Goal: Navigation & Orientation: Find specific page/section

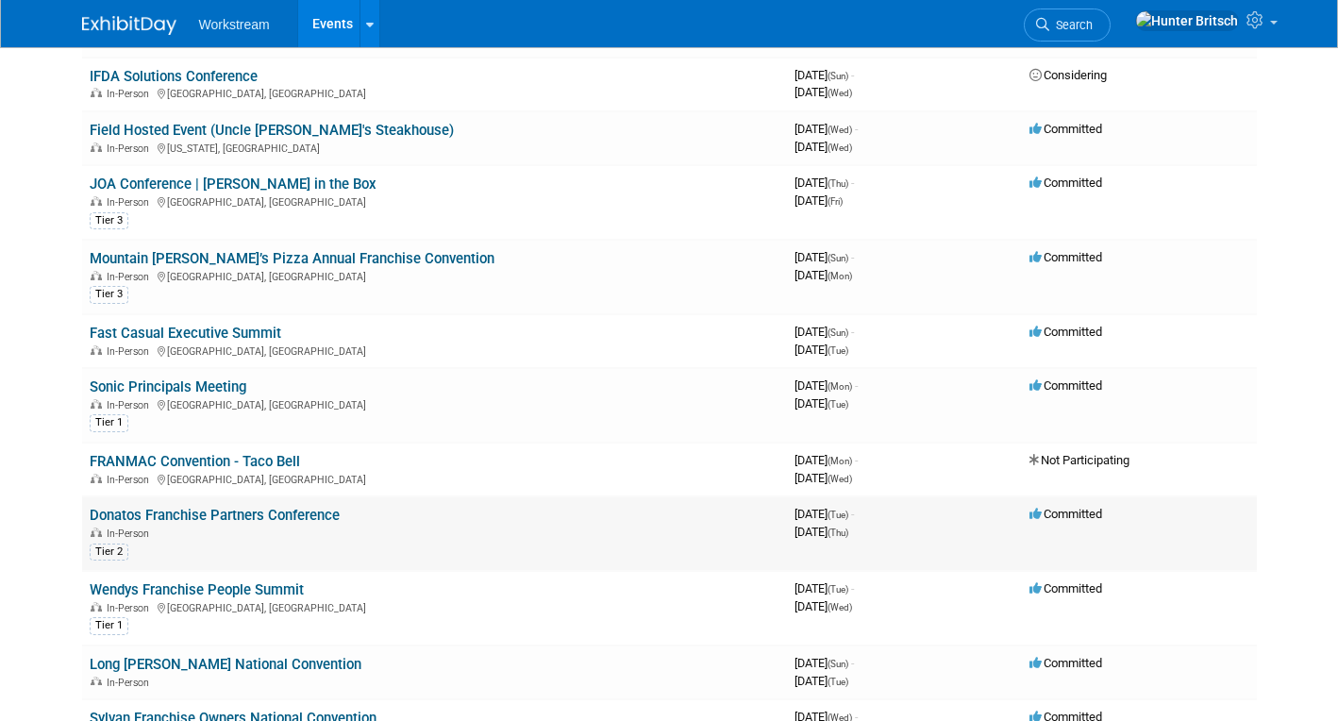
scroll to position [204, 0]
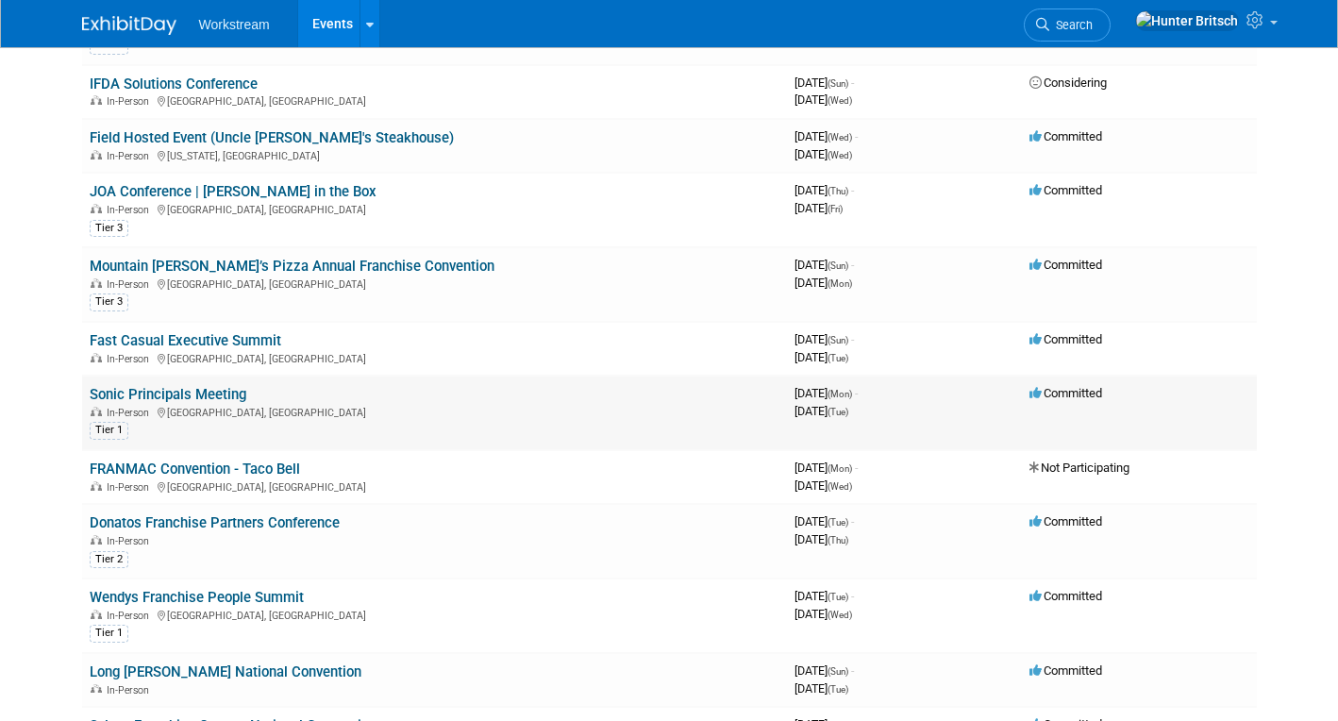
click at [213, 397] on link "Sonic Principals Meeting" at bounding box center [168, 394] width 157 height 17
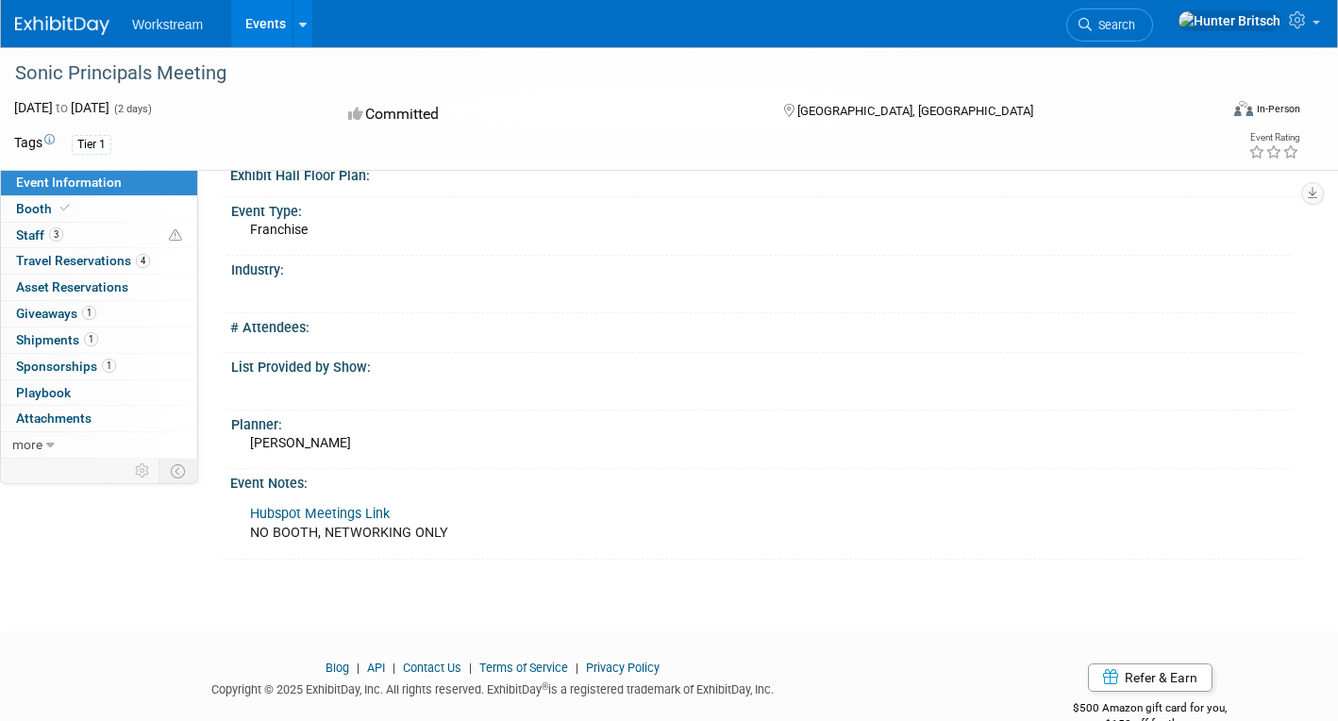
scroll to position [399, 0]
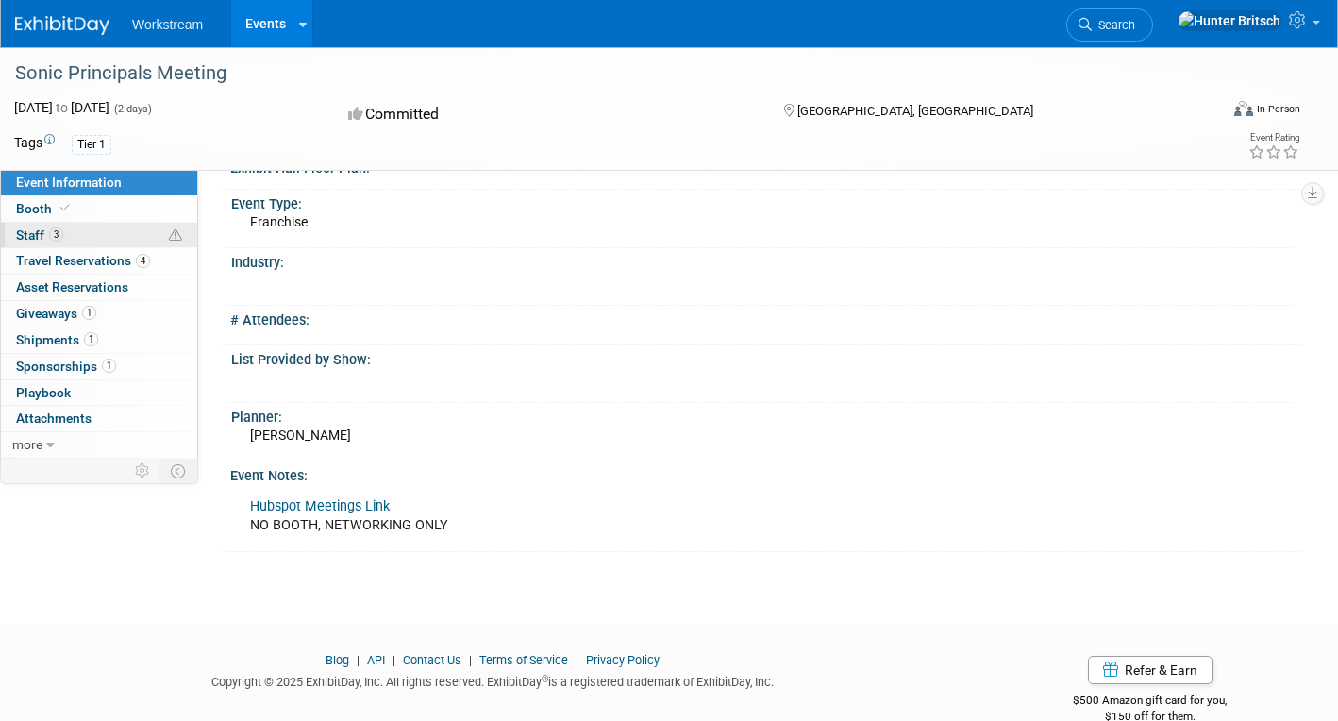
click at [104, 239] on link "3 Staff 3" at bounding box center [99, 235] width 196 height 25
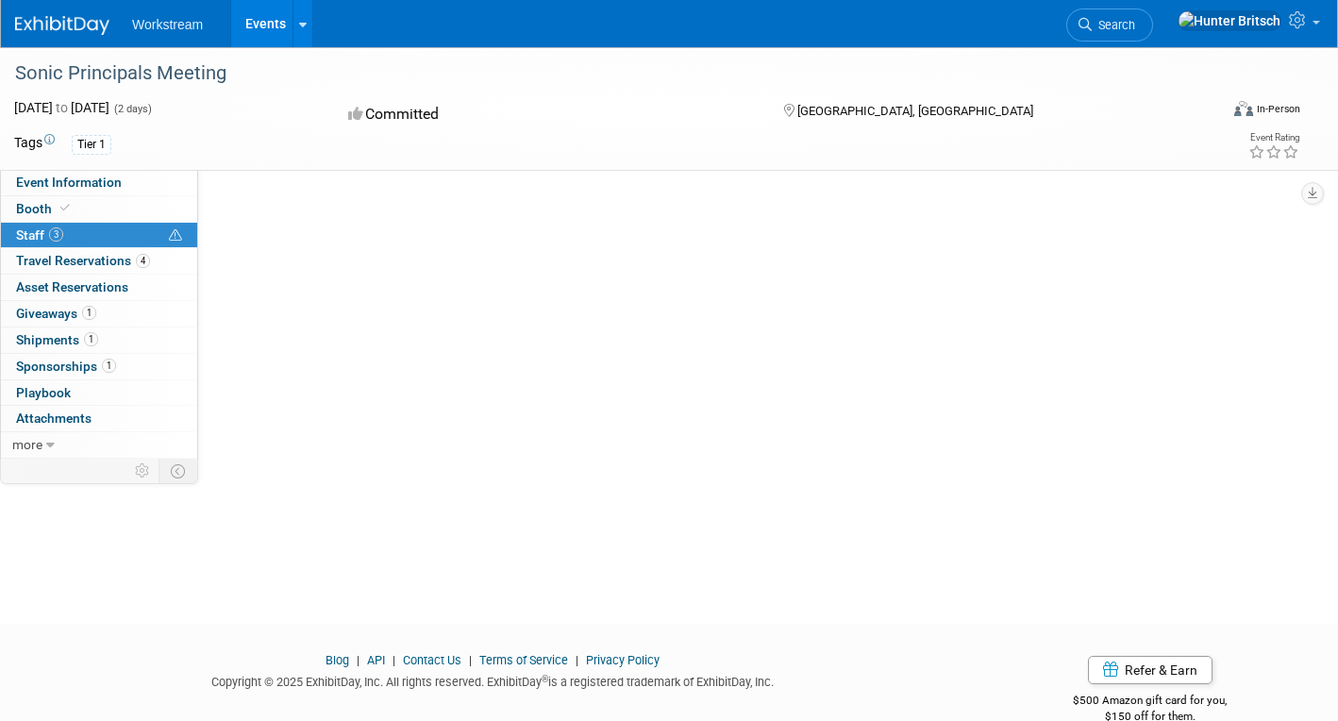
scroll to position [0, 0]
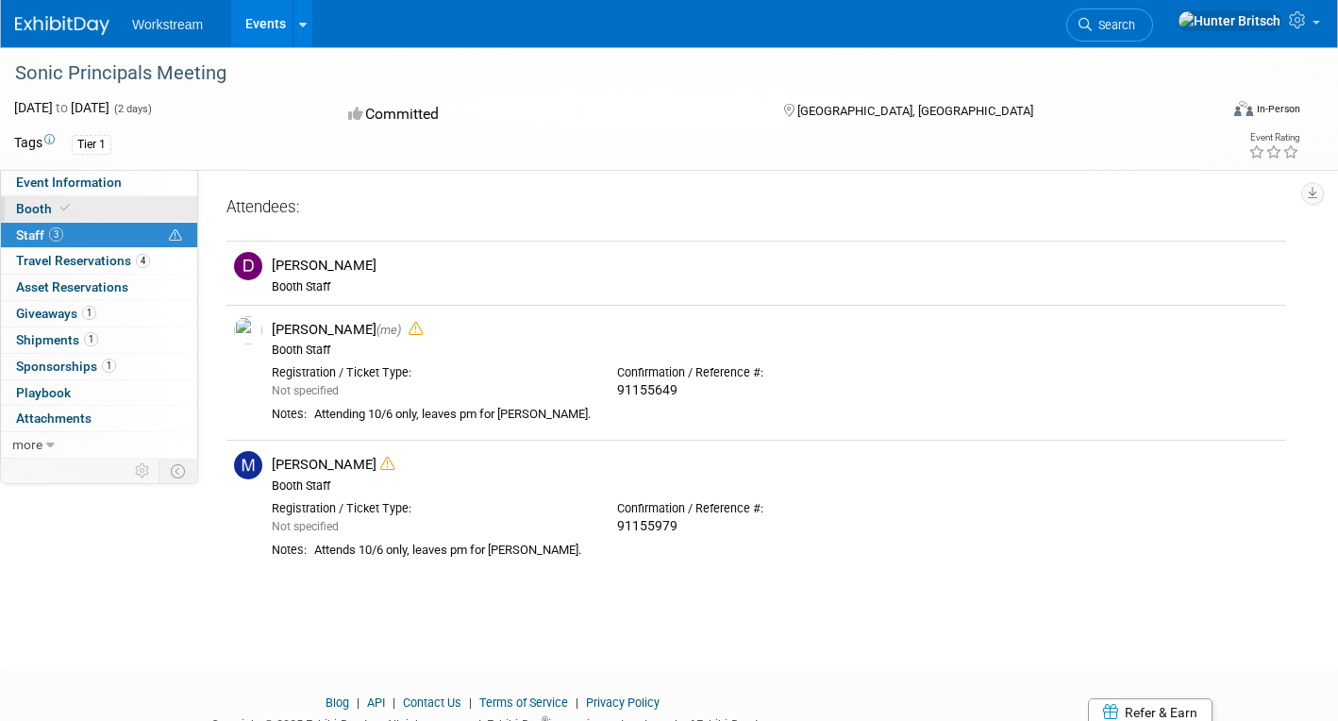
click at [113, 202] on link "Booth" at bounding box center [99, 208] width 196 height 25
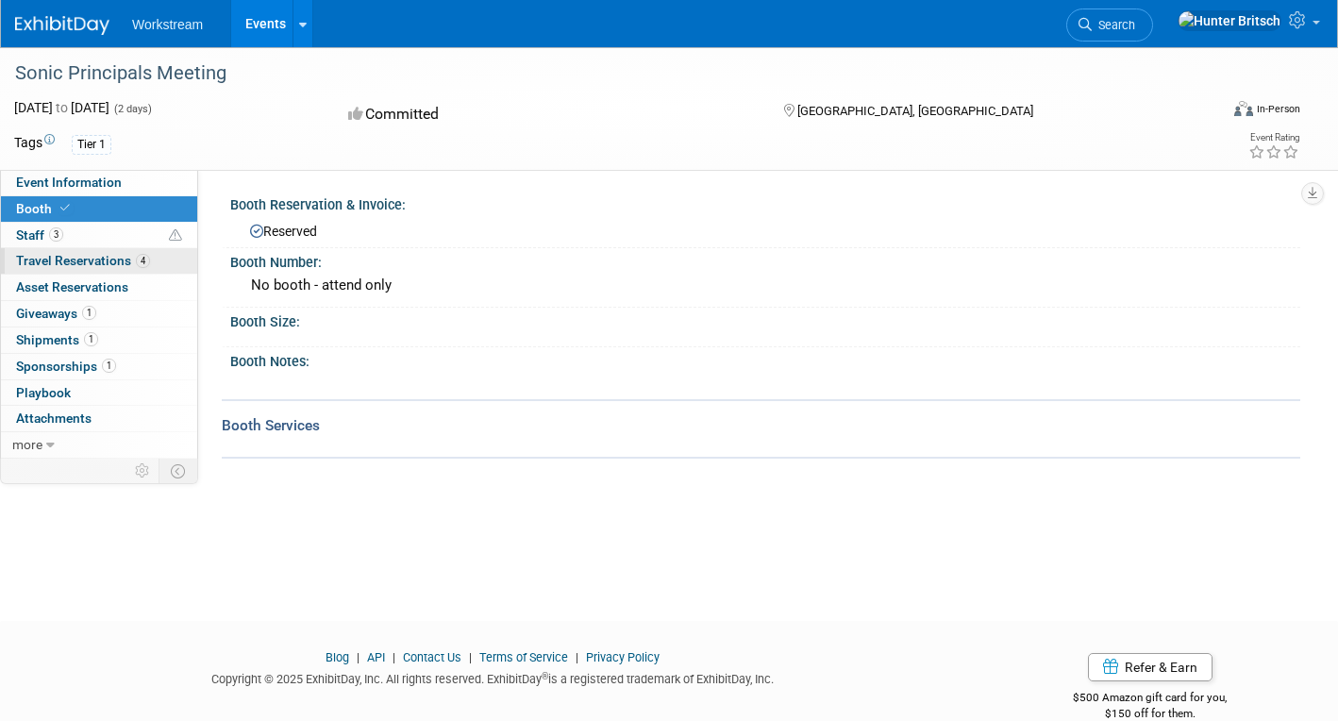
click at [104, 256] on span "Travel Reservations 4" at bounding box center [83, 260] width 134 height 15
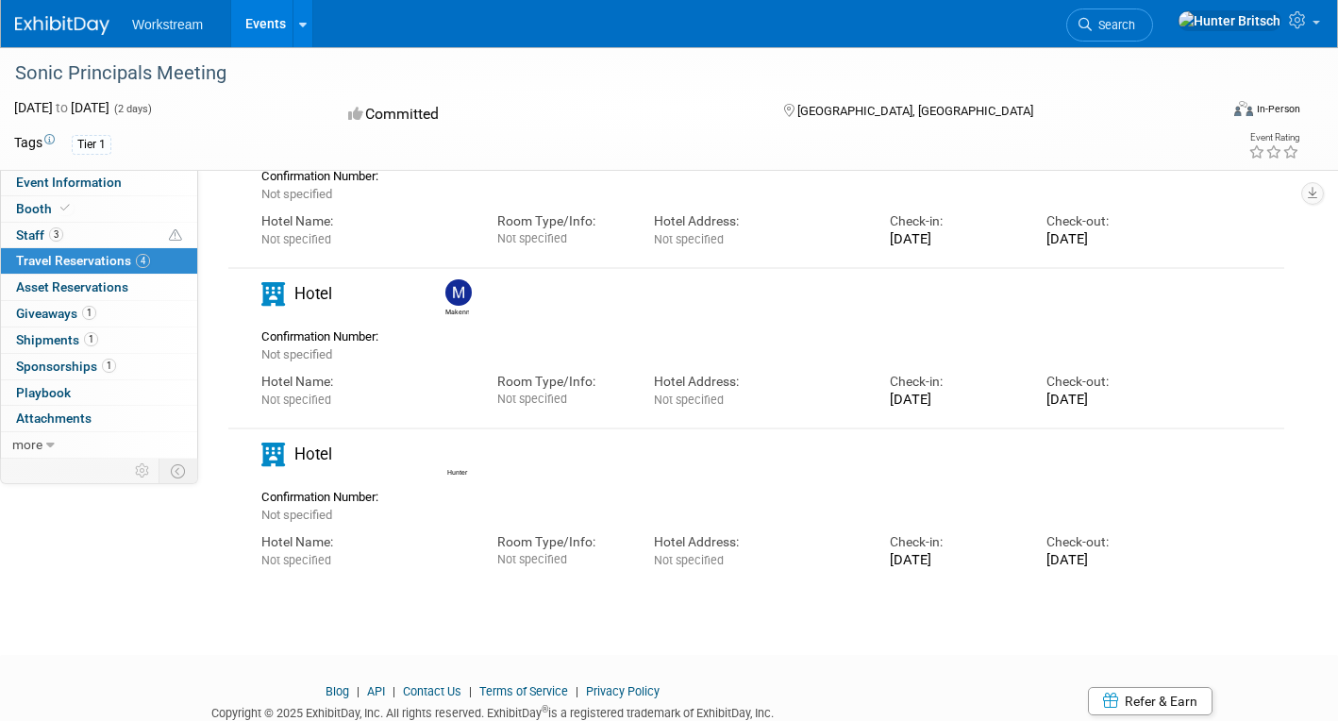
scroll to position [291, 0]
